Goal: Task Accomplishment & Management: Use online tool/utility

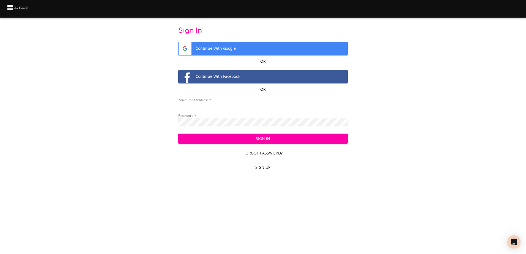
type input "mammothequipment10@gmail.com"
click at [259, 137] on span "Sign In" at bounding box center [263, 138] width 161 height 7
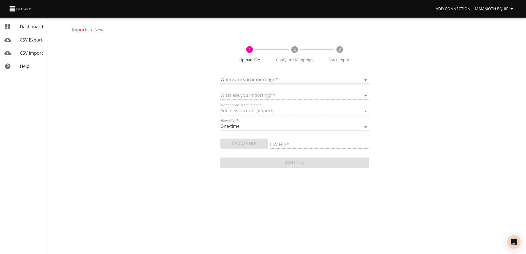
click at [364, 79] on body "Add Connection Mammoth Equip Dashboard CSV Export CSV Import Help Imports › New…" at bounding box center [263, 127] width 526 height 254
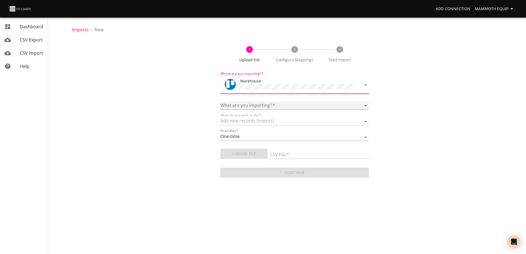
click at [365, 104] on select "Boards Cards Checkitems Checklists" at bounding box center [294, 106] width 148 height 8
select select "cards"
click at [220, 102] on select "Boards Cards Checkitems Checklists" at bounding box center [294, 106] width 148 height 8
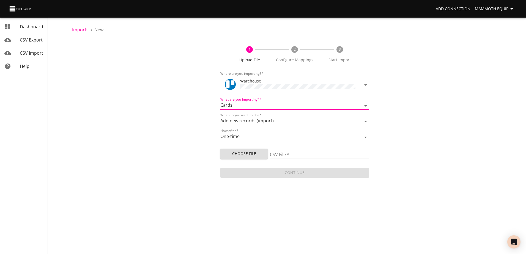
click at [235, 154] on span "Choose File" at bounding box center [244, 153] width 39 height 7
type input "Import1.xlsx"
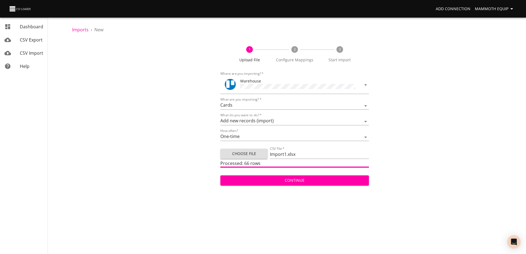
click at [275, 177] on span "Continue" at bounding box center [294, 180] width 139 height 7
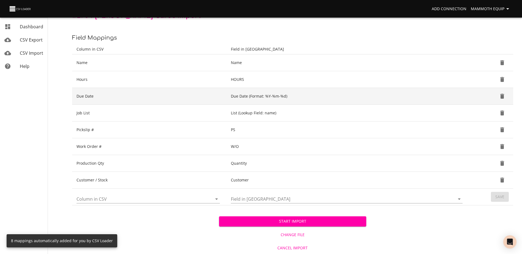
scroll to position [58, 0]
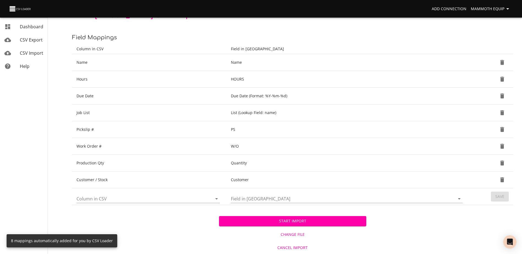
click at [261, 219] on span "Start Import" at bounding box center [292, 221] width 138 height 7
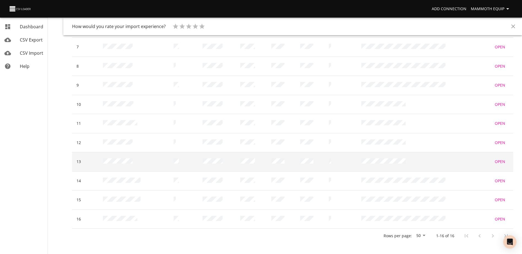
scroll to position [131, 0]
